Goal: Information Seeking & Learning: Learn about a topic

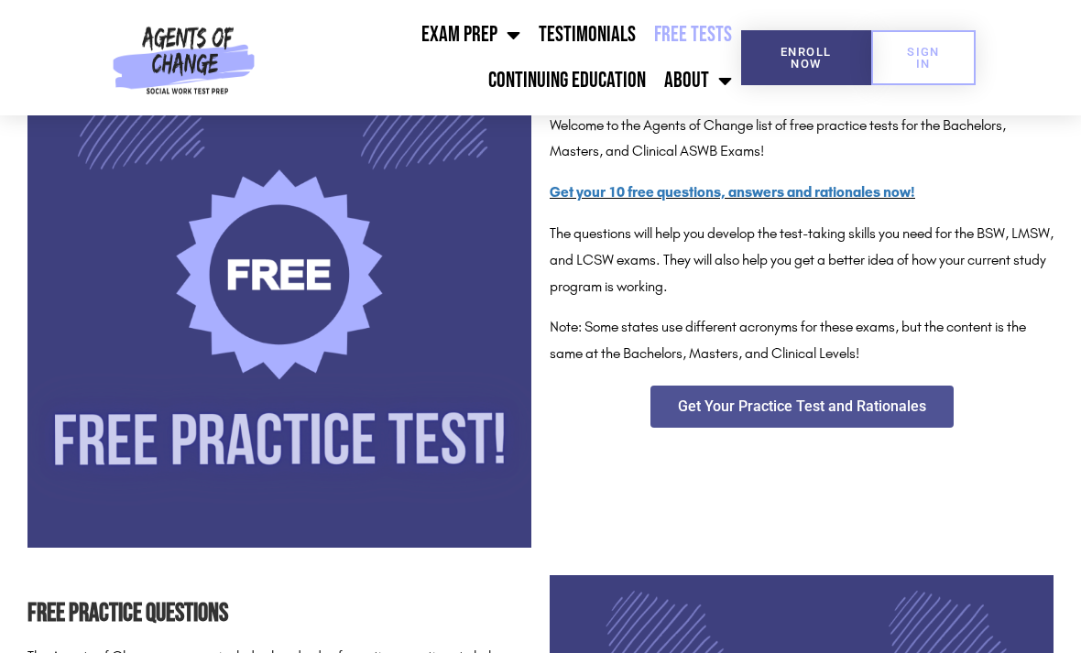
scroll to position [386, 0]
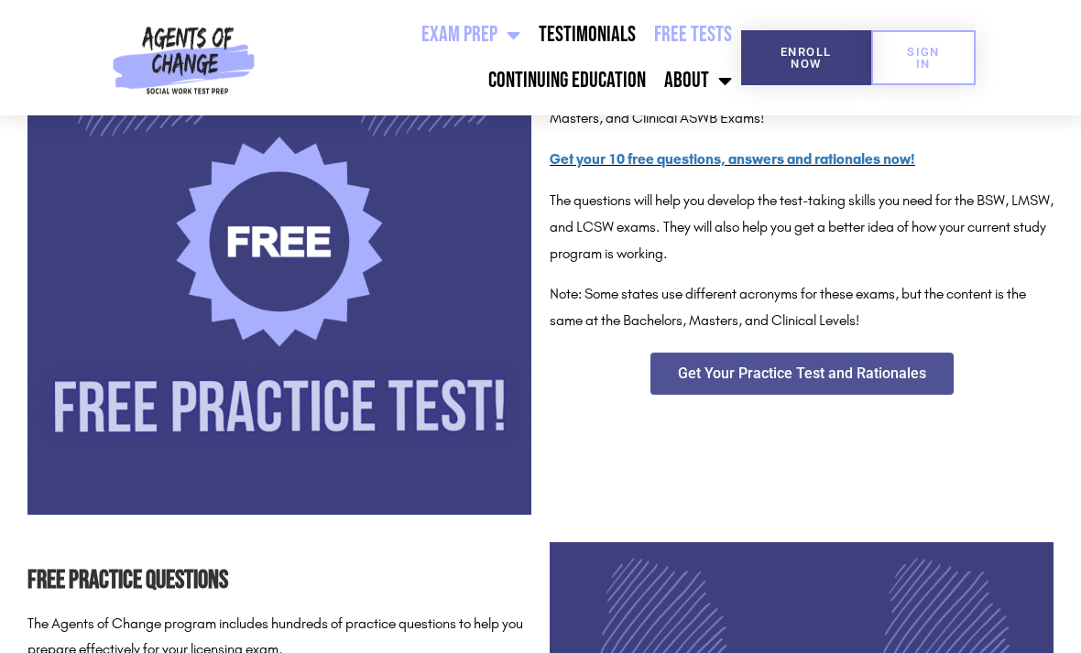
click at [520, 36] on span "Menu" at bounding box center [508, 35] width 23 height 40
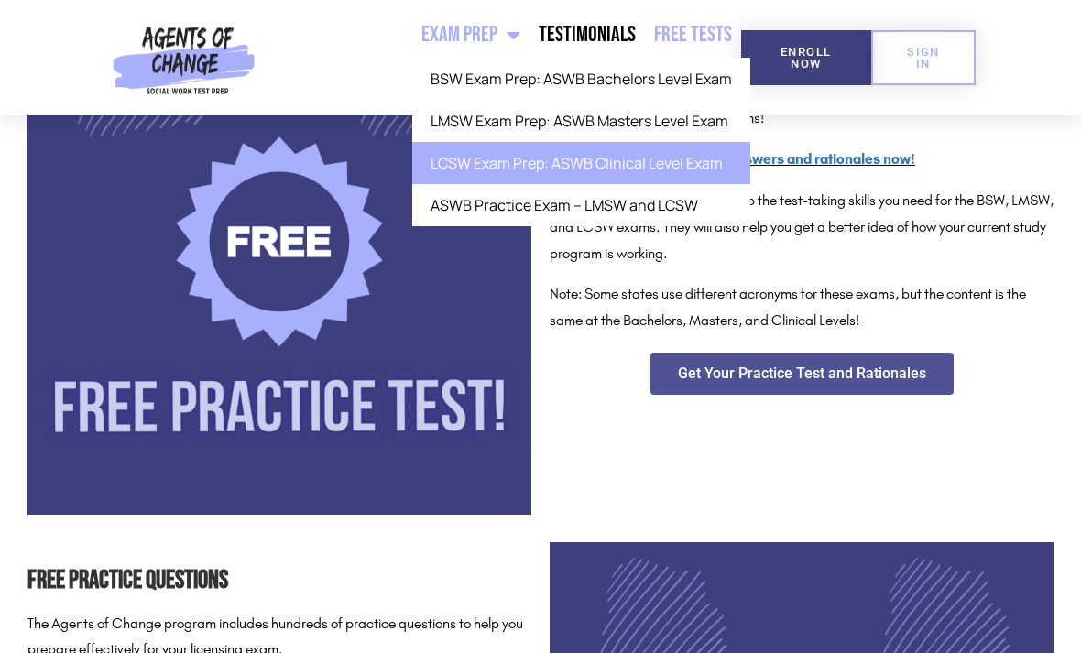
click at [691, 170] on link "LCSW Exam Prep: ASWB Clinical Level Exam" at bounding box center [581, 163] width 338 height 42
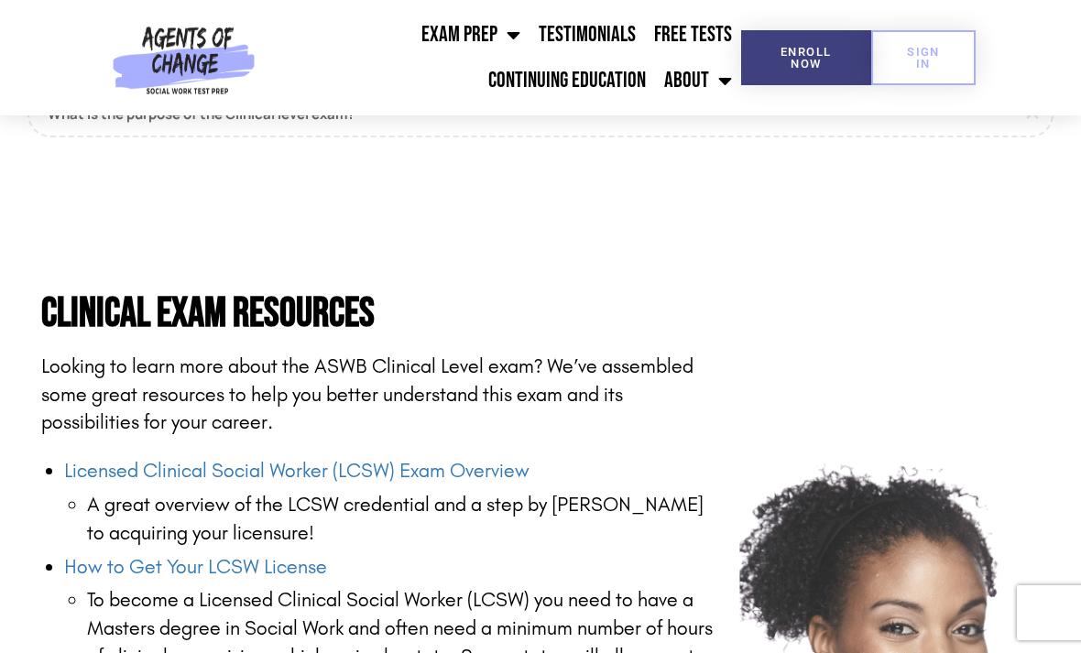
scroll to position [1963, 0]
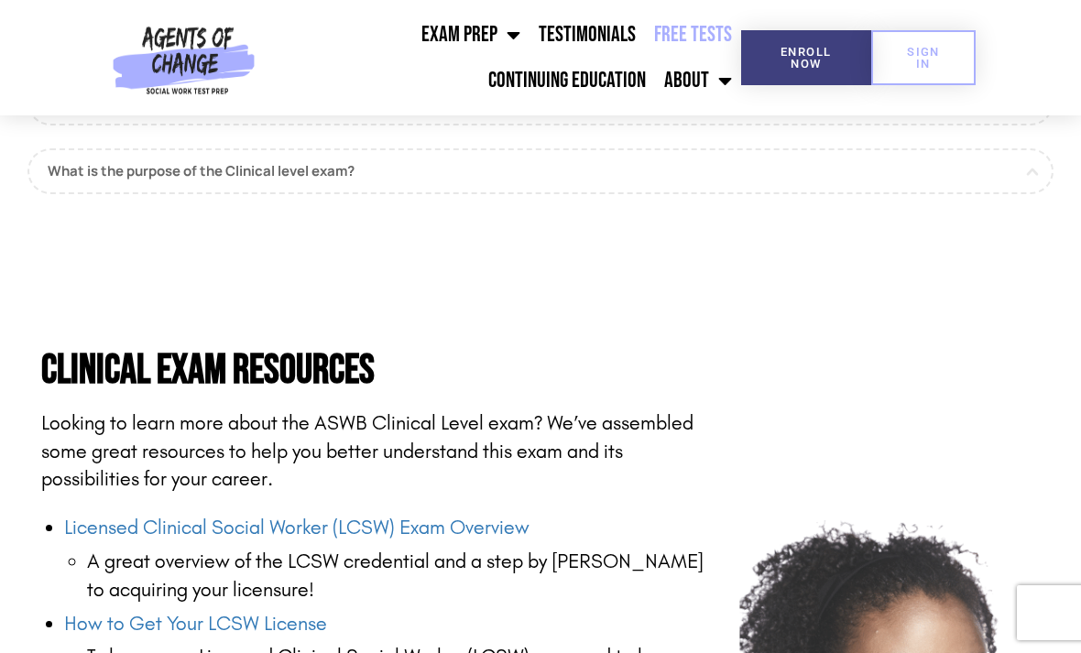
click at [673, 39] on link "Free Tests" at bounding box center [693, 35] width 96 height 46
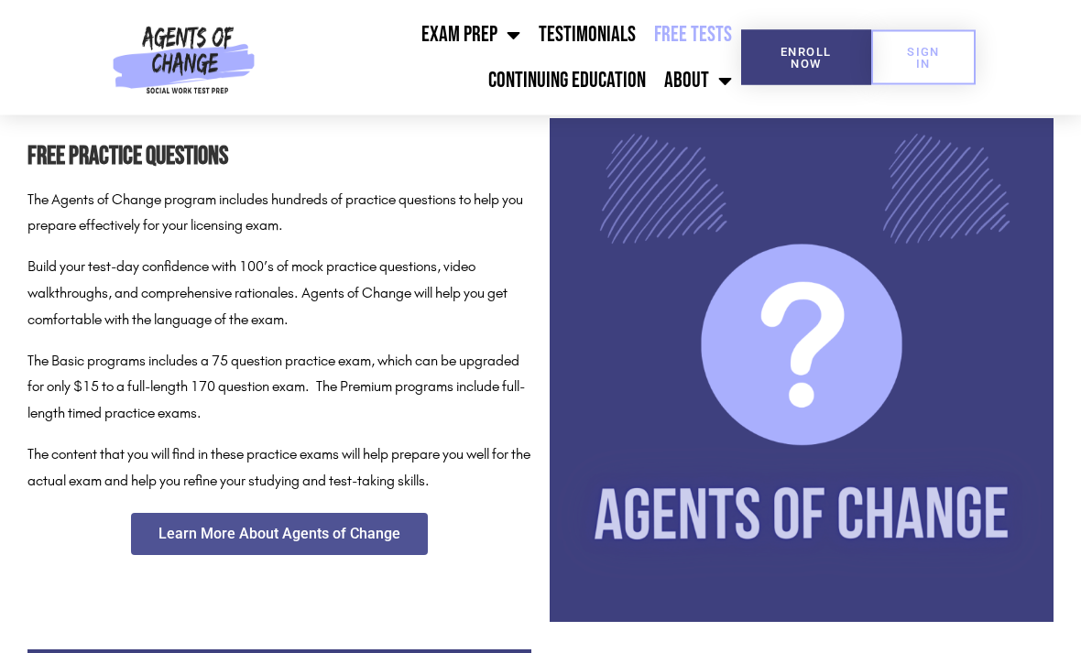
scroll to position [810, 0]
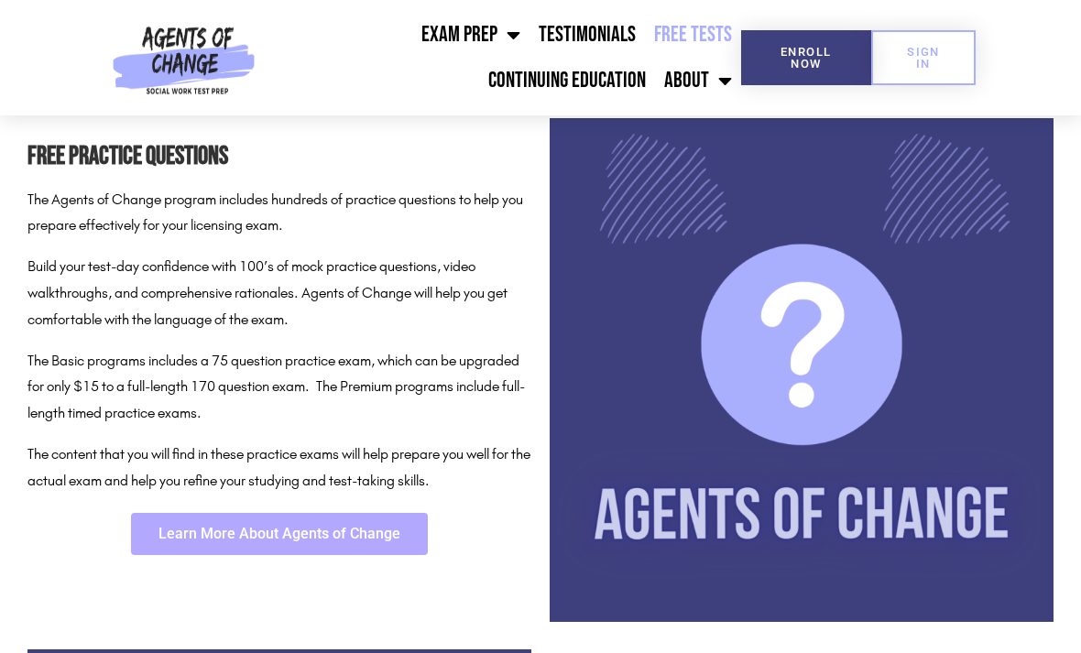
click at [343, 513] on link "Learn More About Agents of Change" at bounding box center [279, 534] width 297 height 42
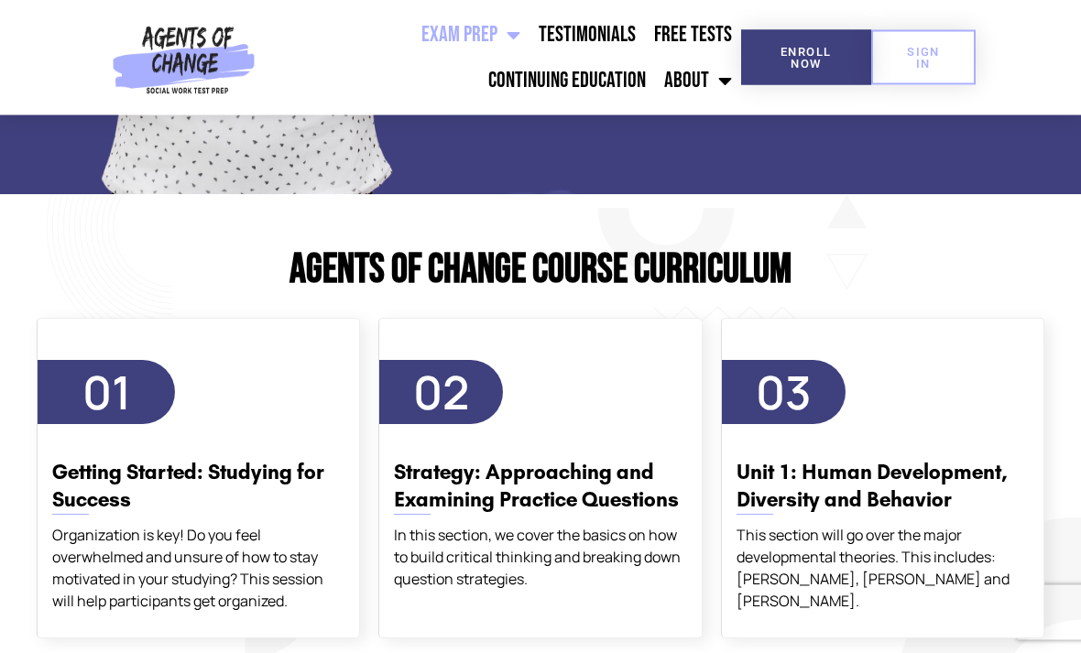
scroll to position [2246, 0]
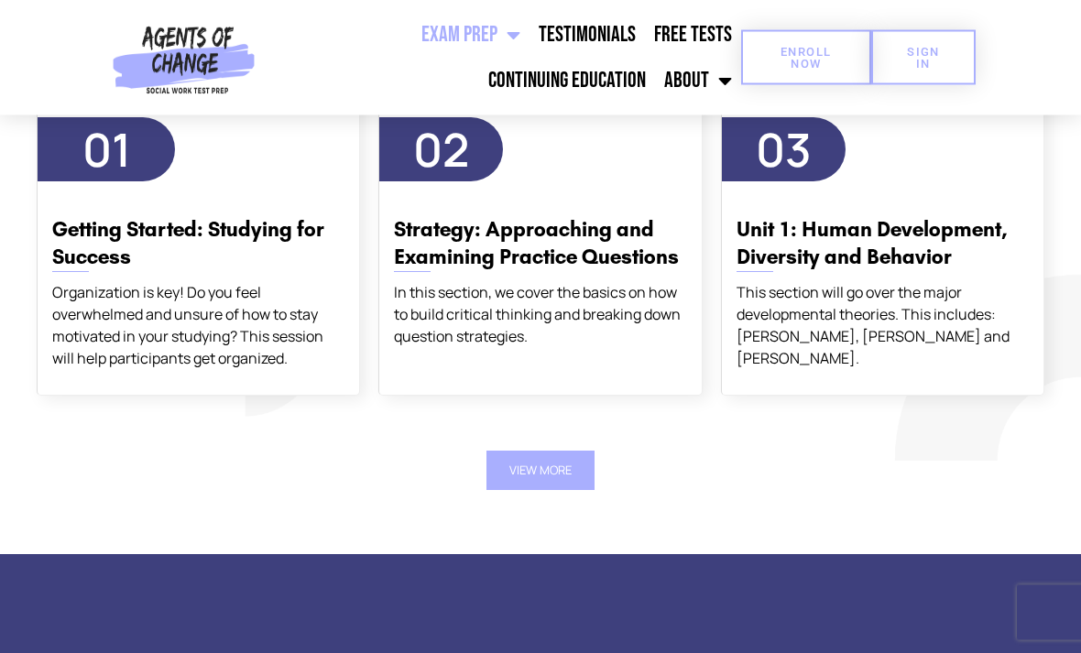
click at [796, 70] on span "Enroll Now" at bounding box center [806, 58] width 72 height 24
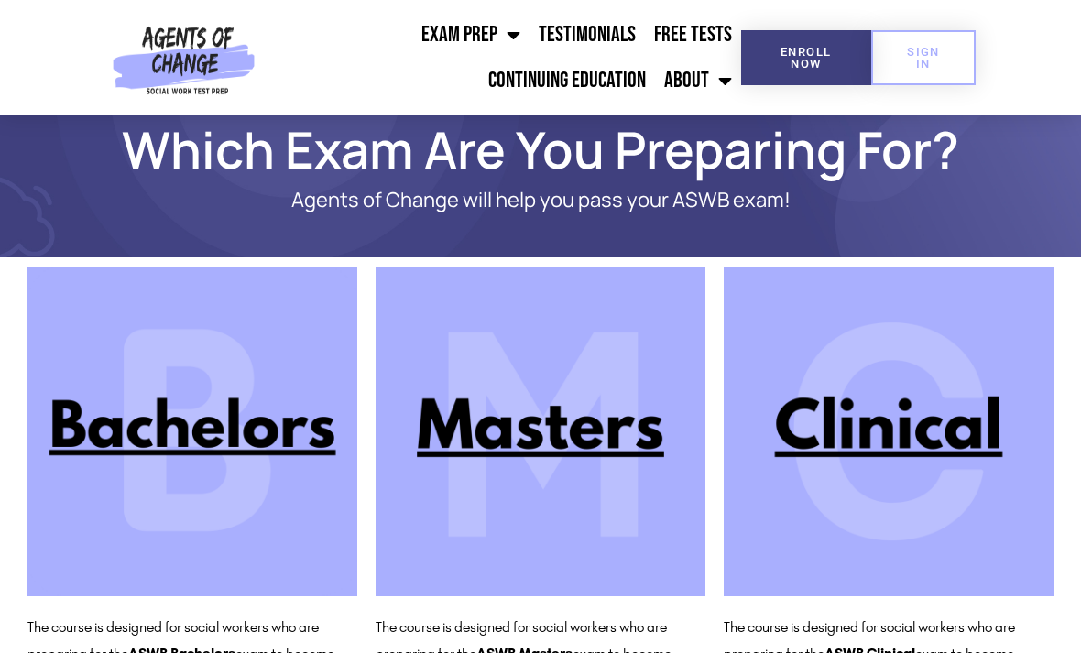
scroll to position [93, 0]
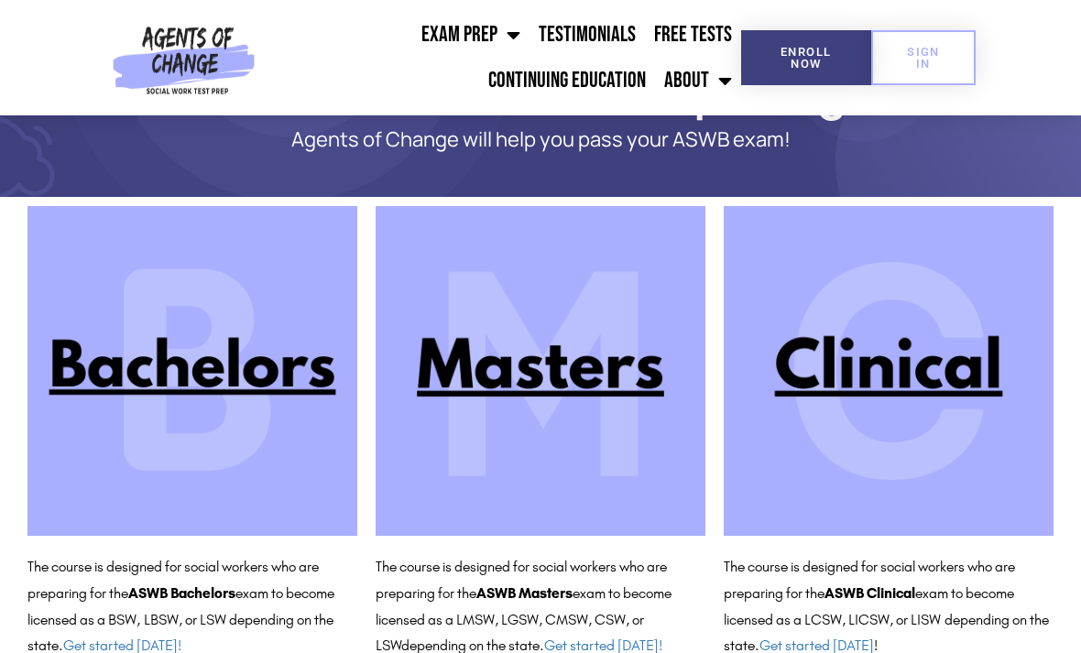
click at [986, 394] on img at bounding box center [888, 371] width 330 height 330
